Goal: Task Accomplishment & Management: Manage account settings

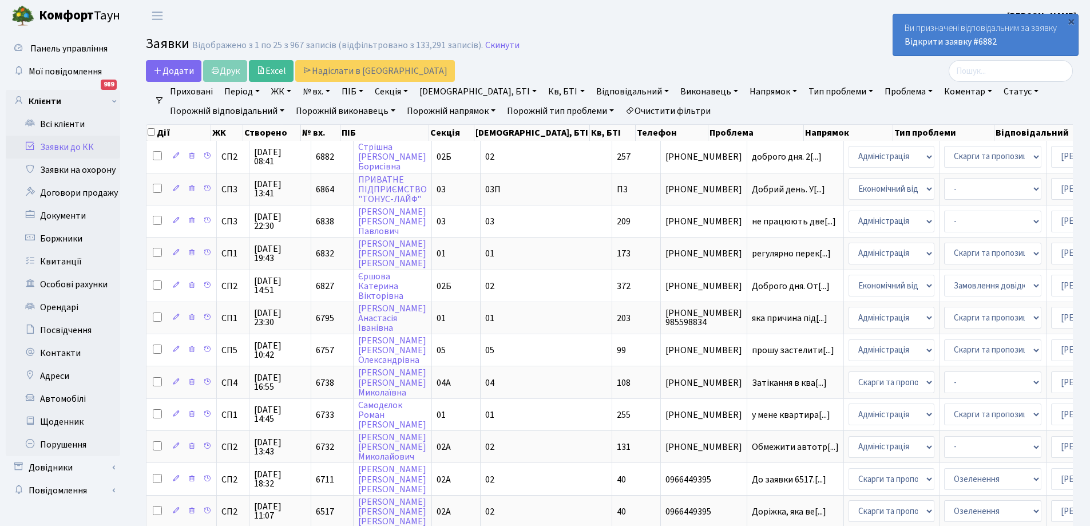
select select "25"
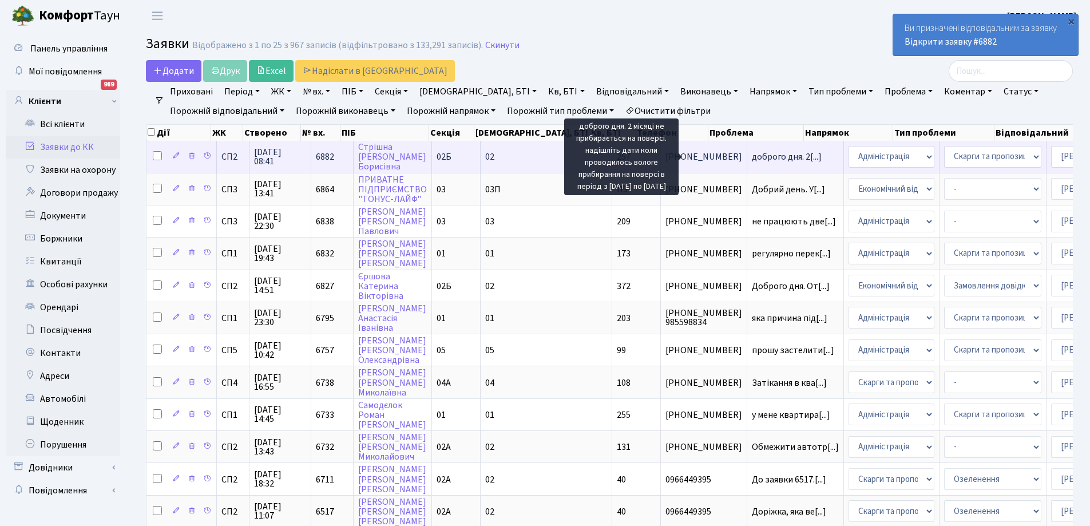
click at [752, 158] on span "доброго дня. 2[...]" at bounding box center [787, 156] width 70 height 13
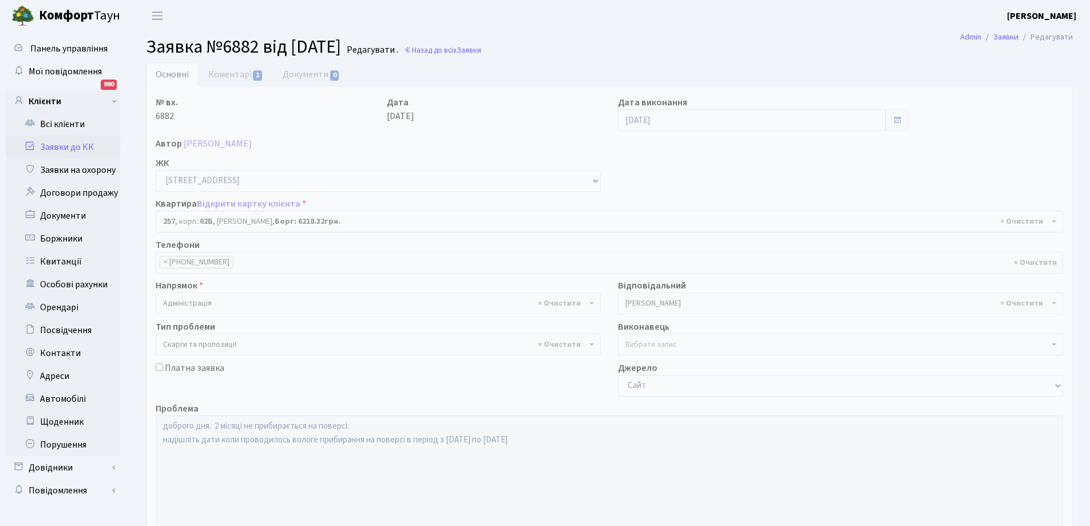
select select "20507"
select select "55"
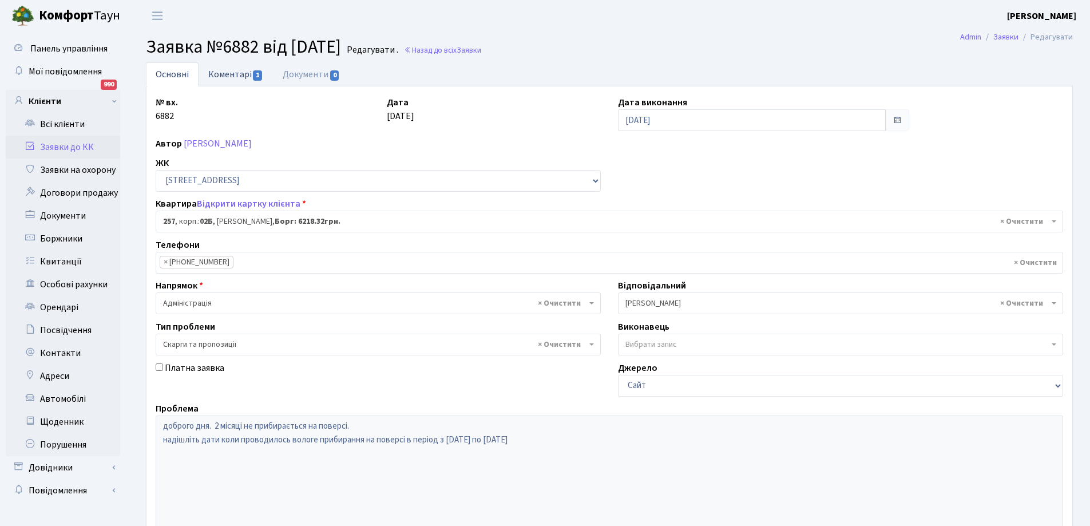
click at [235, 71] on link "Коментарі 1" at bounding box center [235, 73] width 74 height 23
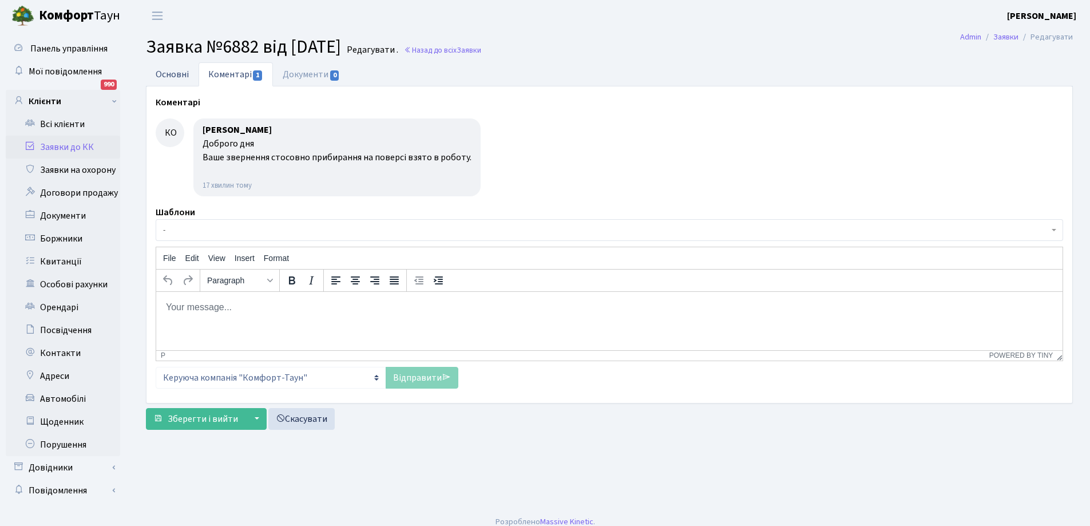
click at [173, 77] on link "Основні" at bounding box center [172, 73] width 53 height 23
